Goal: Understand process/instructions

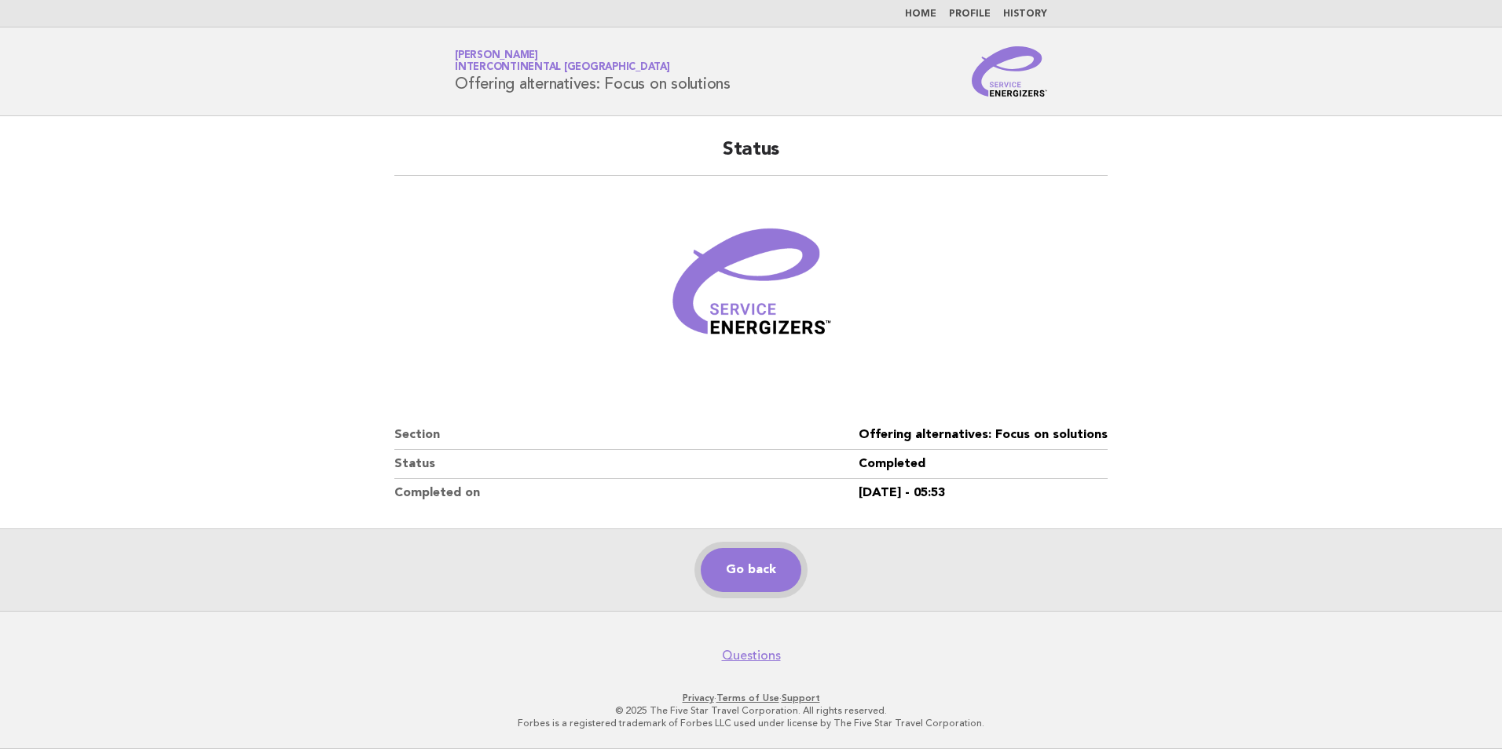
click at [752, 568] on link "Go back" at bounding box center [751, 570] width 101 height 44
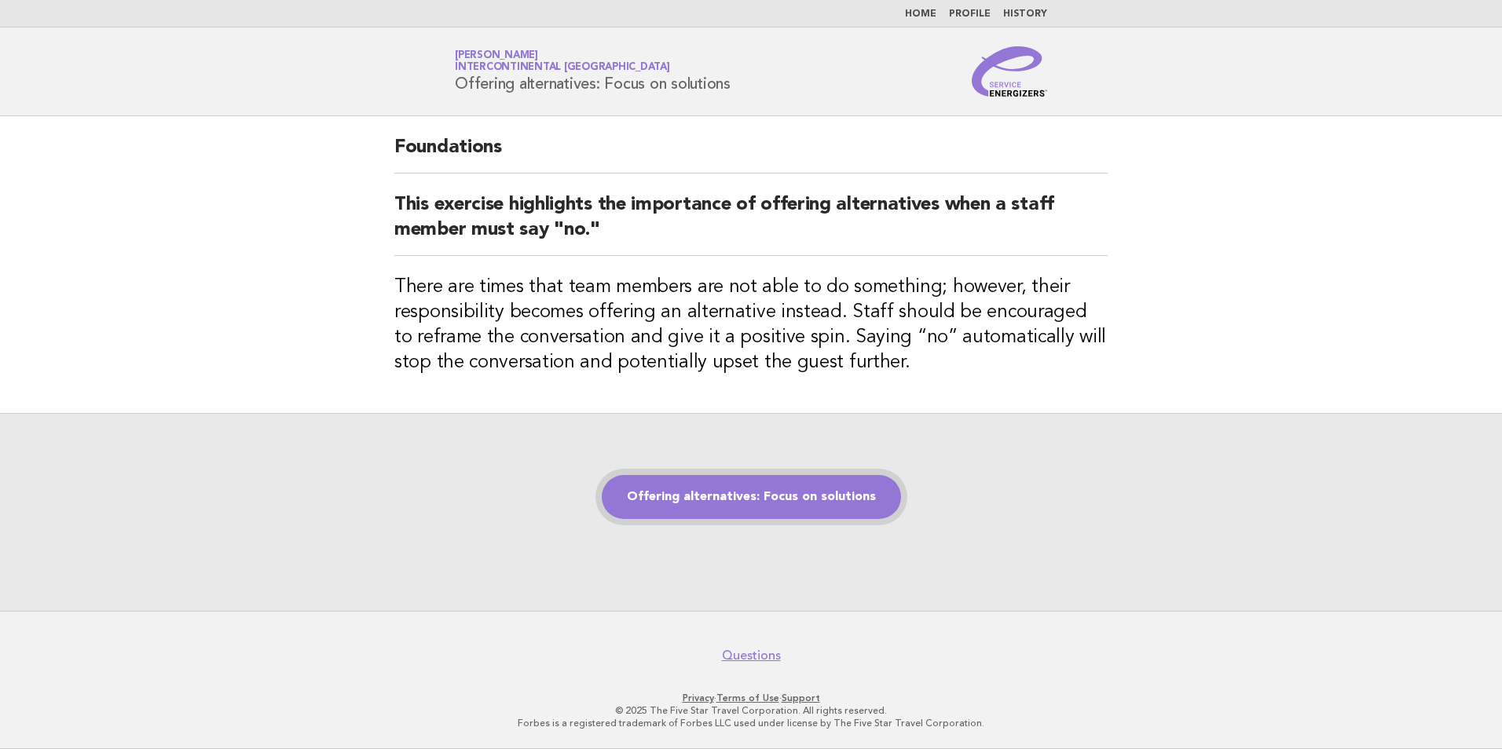
click at [725, 496] on link "Offering alternatives: Focus on solutions" at bounding box center [751, 497] width 299 height 44
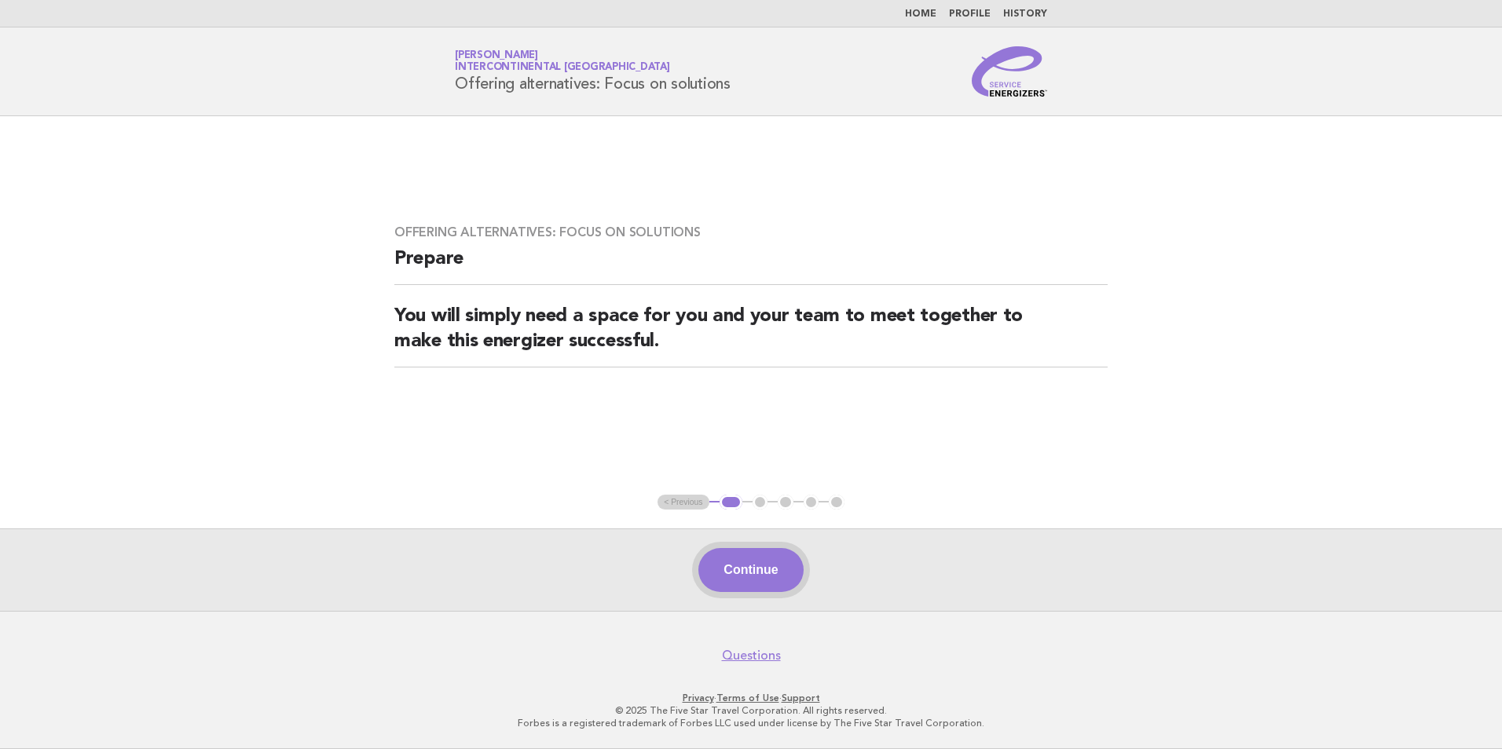
click at [770, 558] on button "Continue" at bounding box center [750, 570] width 104 height 44
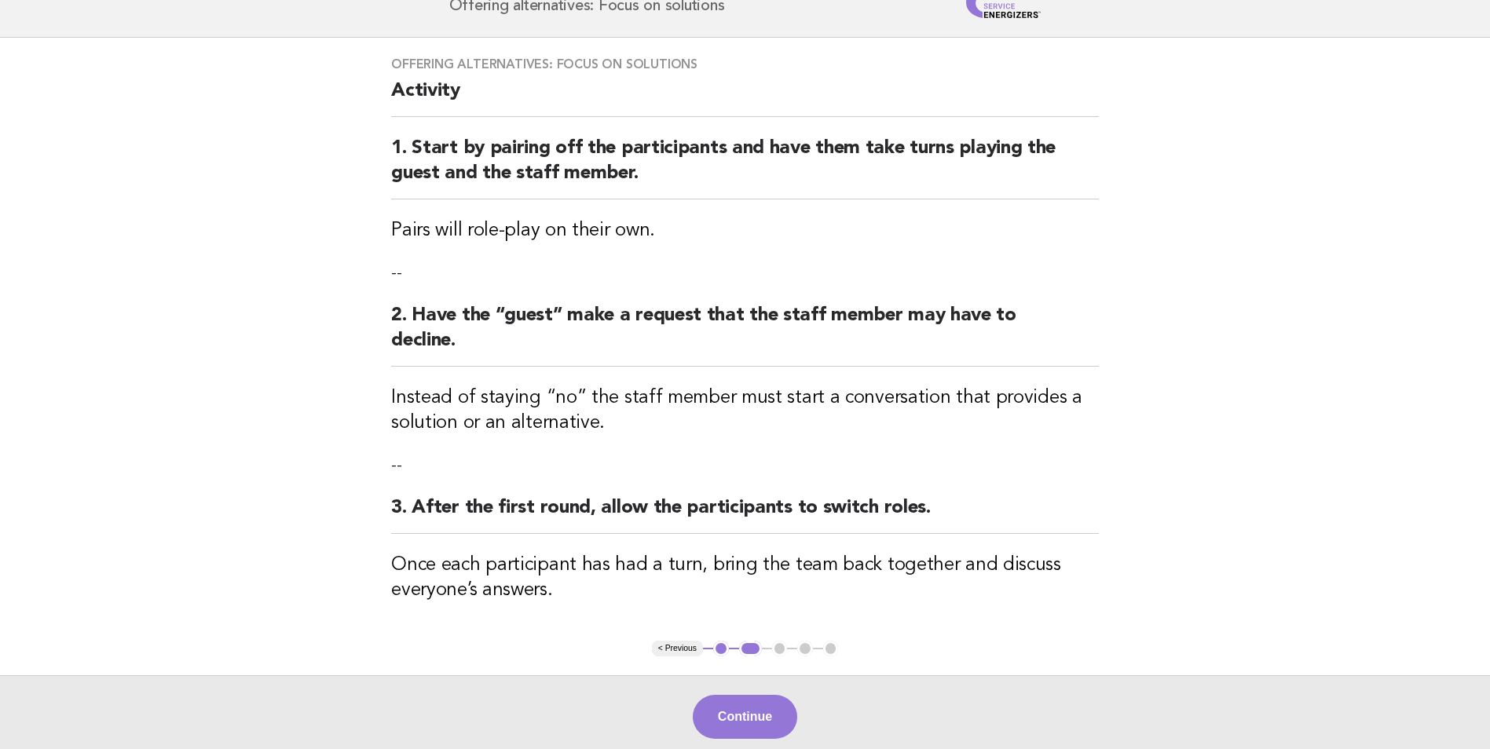
scroll to position [157, 0]
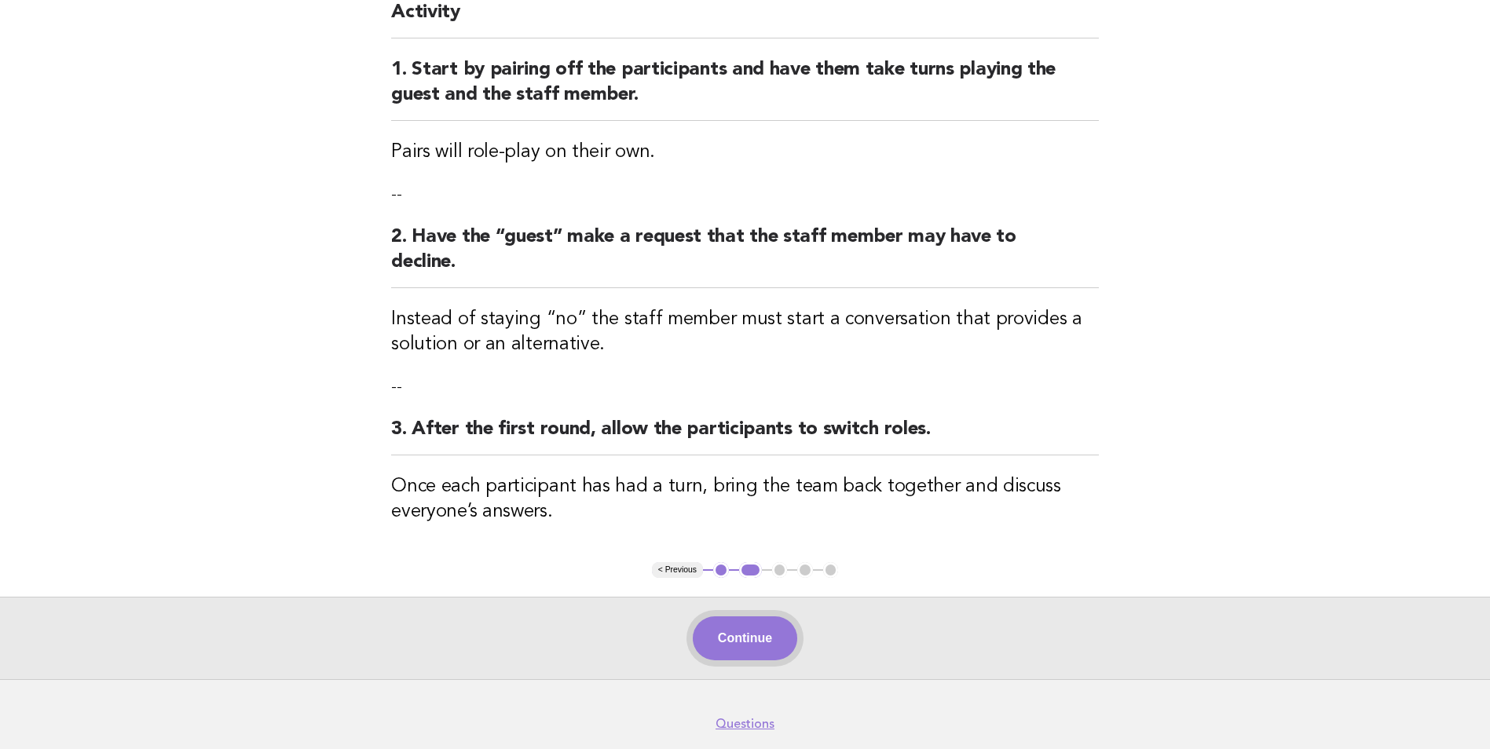
click at [757, 632] on button "Continue" at bounding box center [745, 639] width 104 height 44
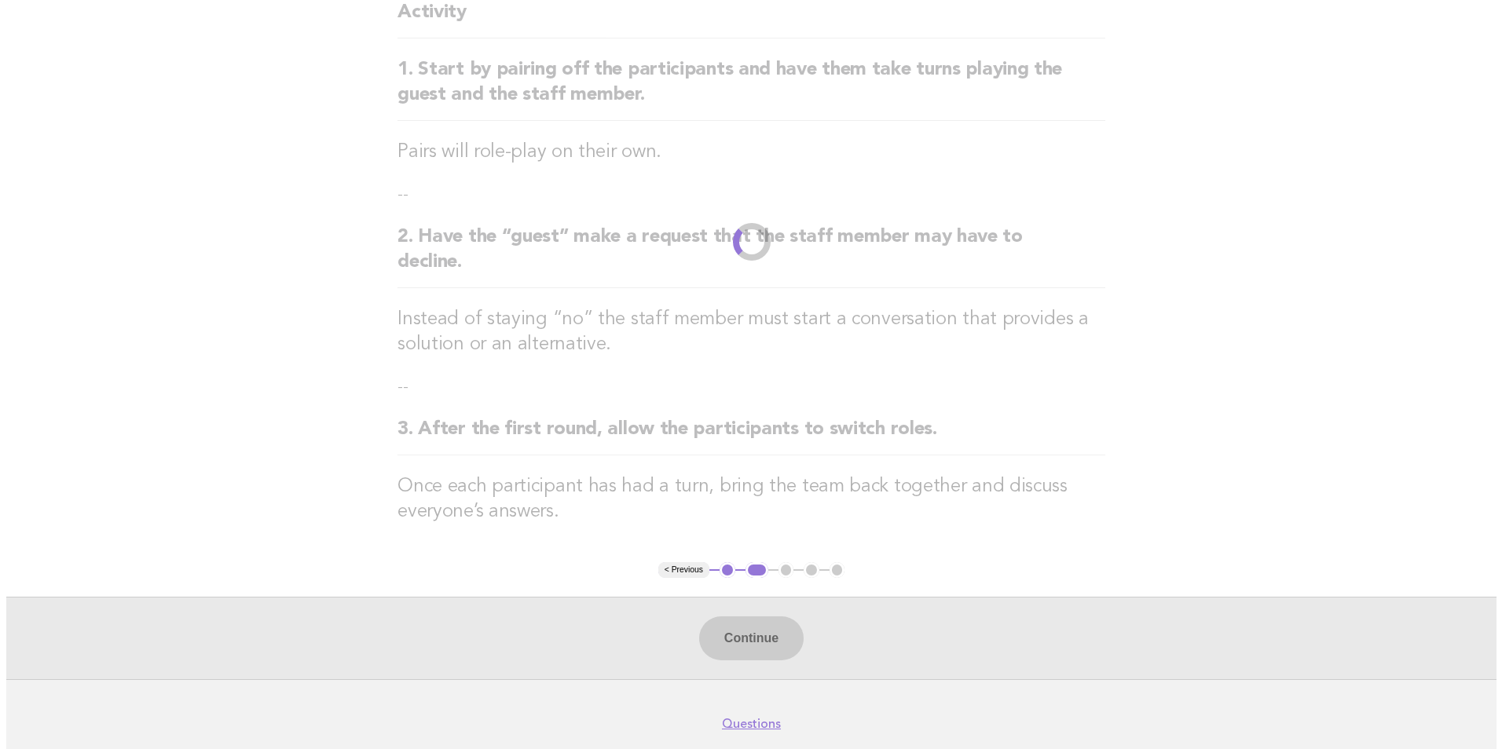
scroll to position [0, 0]
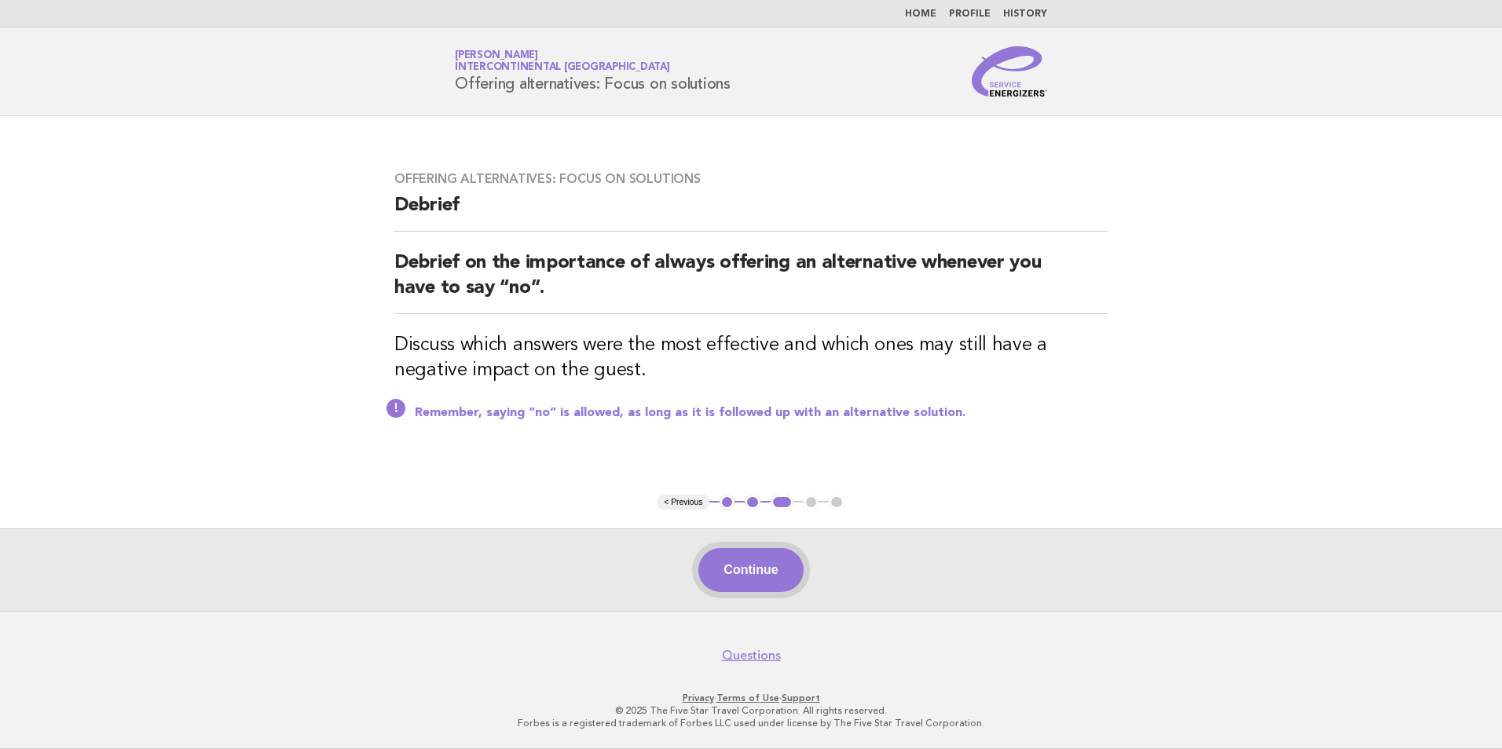
click at [754, 575] on button "Continue" at bounding box center [750, 570] width 104 height 44
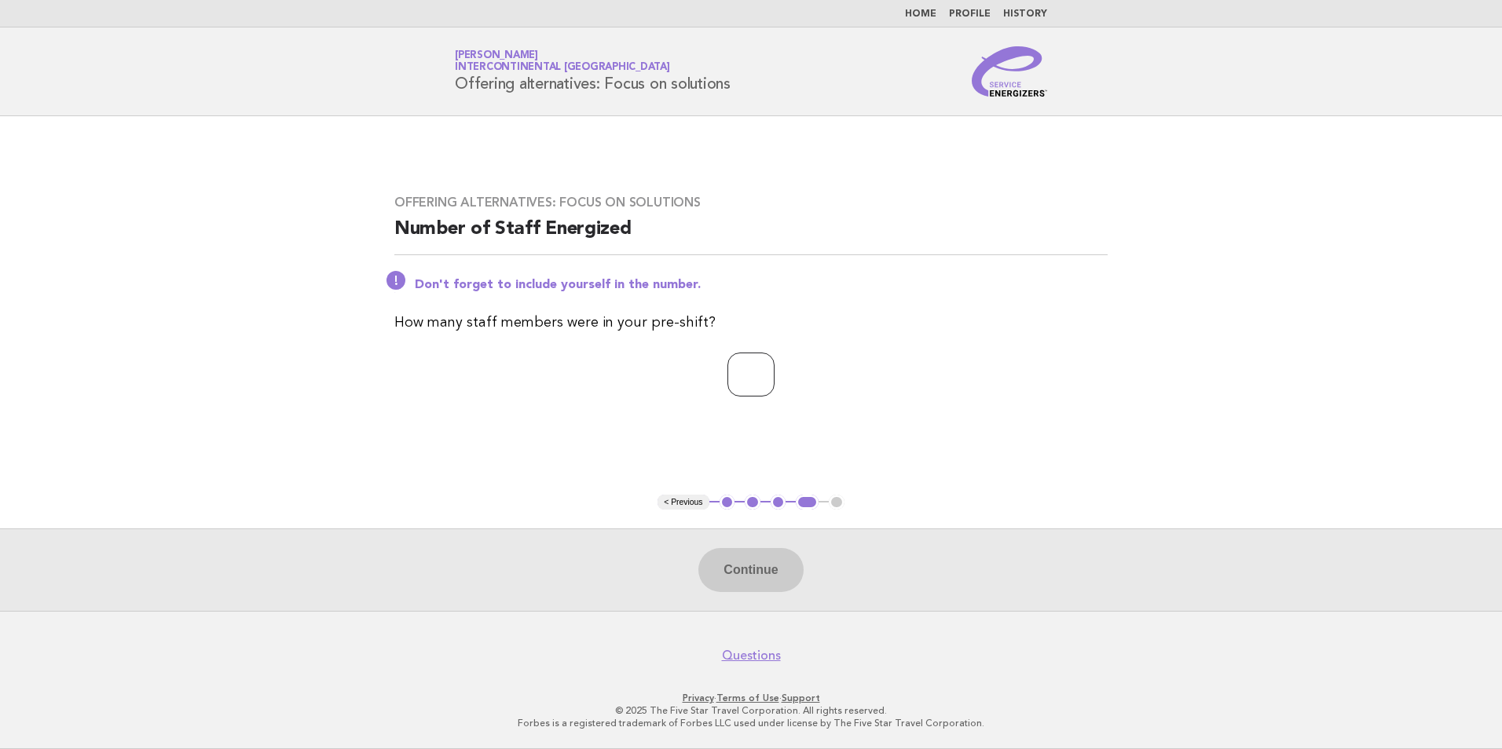
type input "*"
click at [774, 380] on input "*" at bounding box center [750, 375] width 47 height 44
type input "**"
click at [747, 567] on button "Continue" at bounding box center [750, 570] width 104 height 44
